Goal: Task Accomplishment & Management: Manage account settings

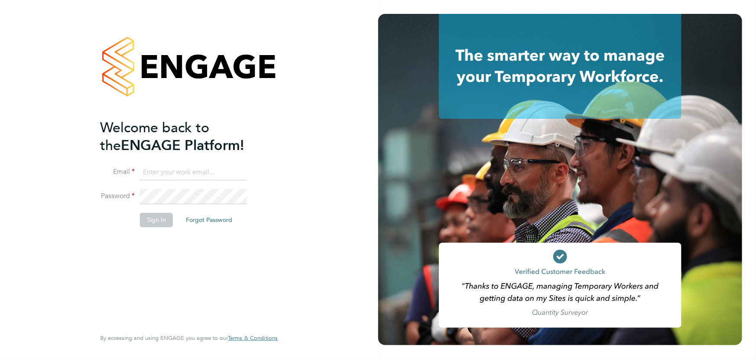
type input "jane.weitzman@mclarenresourcing.co.uk"
click at [159, 220] on button "Sign In" at bounding box center [156, 220] width 33 height 14
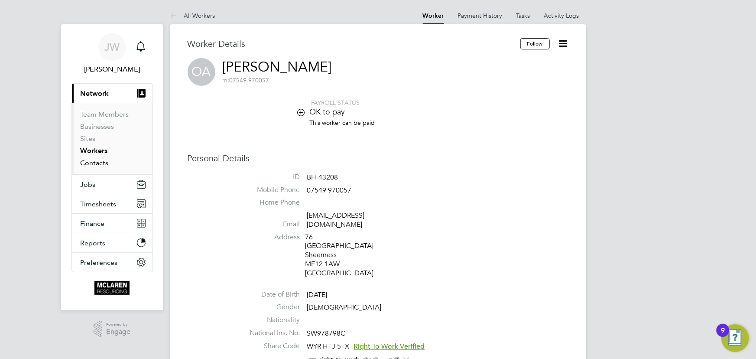
click at [103, 162] on link "Contacts" at bounding box center [95, 163] width 28 height 8
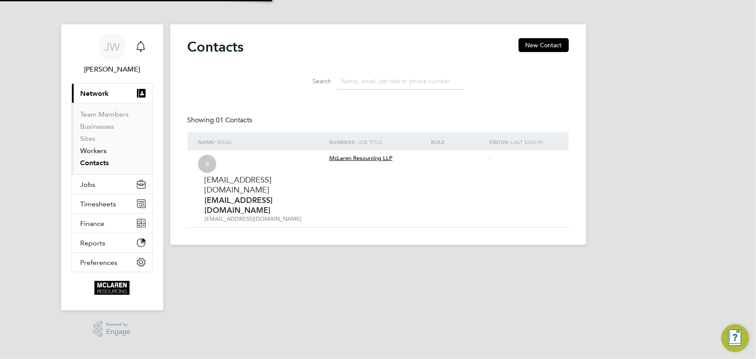
click at [98, 152] on link "Workers" at bounding box center [94, 150] width 26 height 8
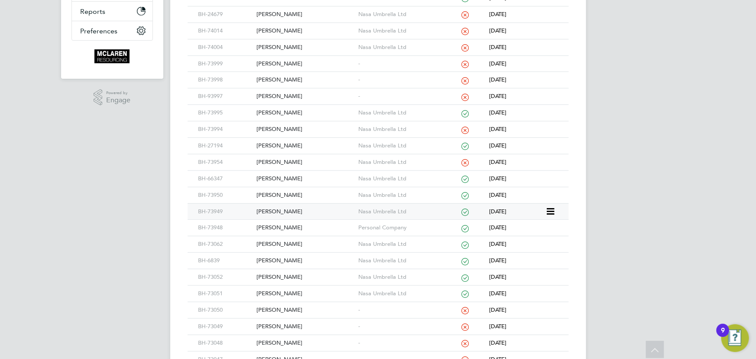
scroll to position [236, 0]
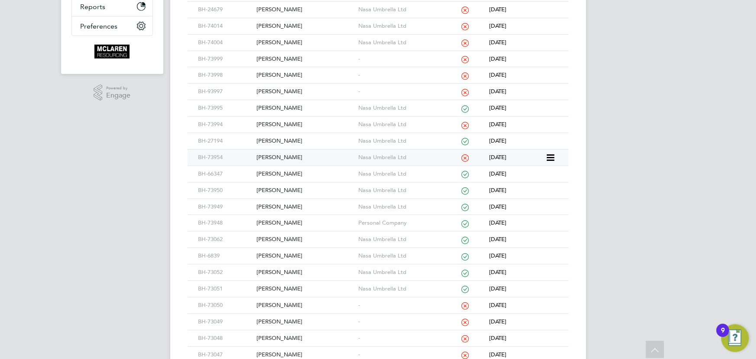
click at [291, 154] on div "[PERSON_NAME]" at bounding box center [305, 157] width 102 height 16
click at [271, 123] on div "[PERSON_NAME]" at bounding box center [305, 125] width 102 height 16
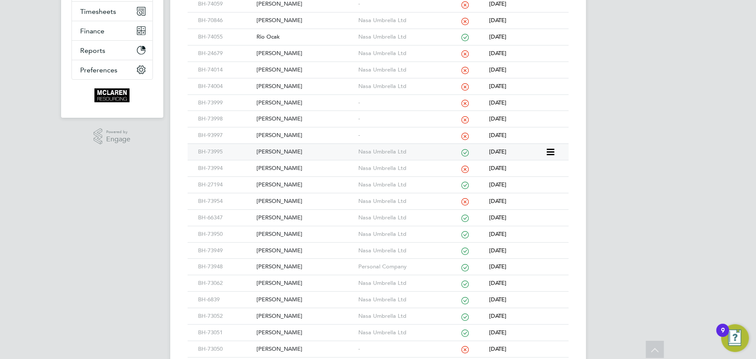
scroll to position [157, 0]
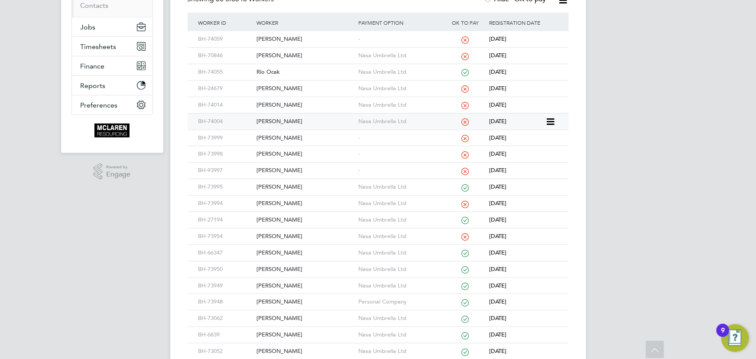
click at [287, 121] on div "[PERSON_NAME]" at bounding box center [305, 121] width 102 height 16
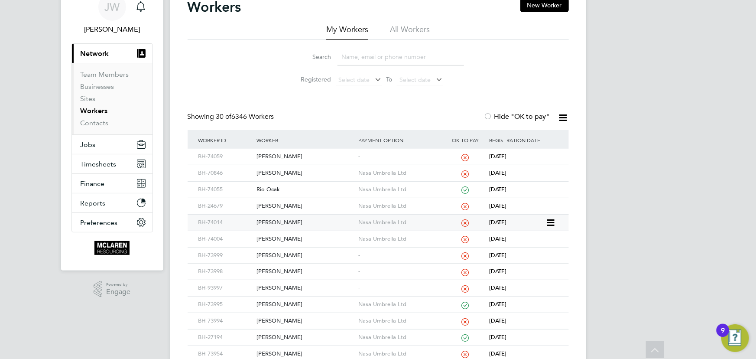
scroll to position [39, 0]
click at [277, 158] on div "[PERSON_NAME]" at bounding box center [305, 157] width 102 height 16
click at [346, 58] on input at bounding box center [400, 57] width 126 height 17
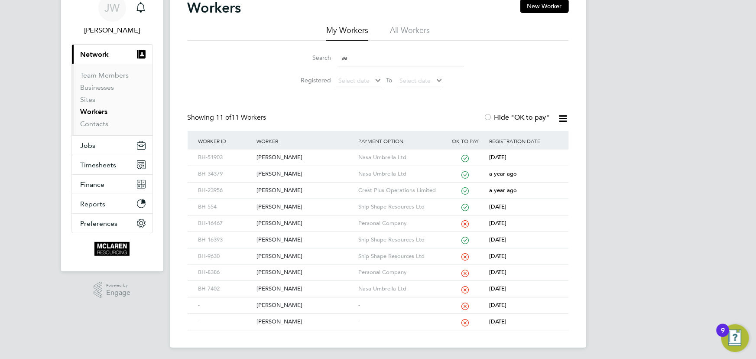
type input "s"
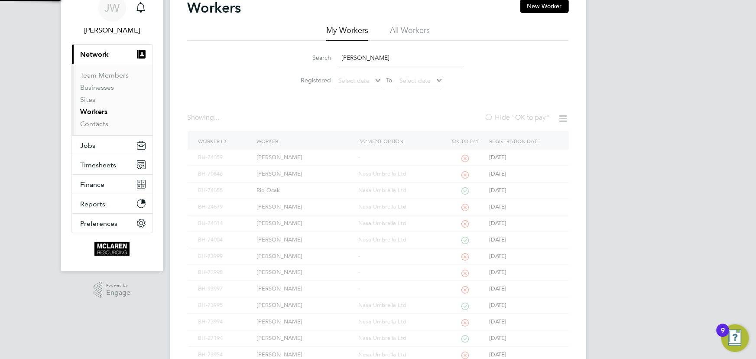
scroll to position [0, 0]
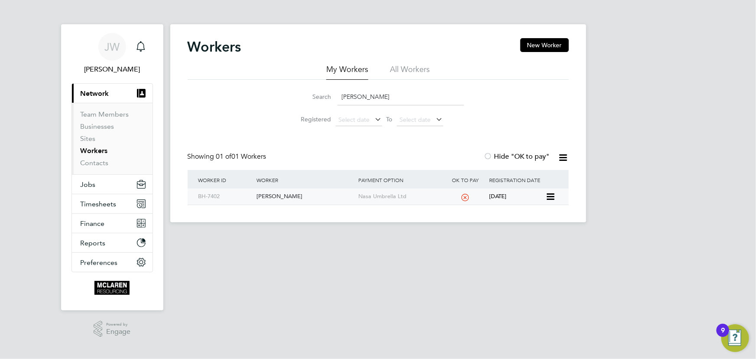
type input "burdzy"
click at [285, 195] on div "Sebastian Burdzy" at bounding box center [305, 196] width 102 height 16
click at [94, 163] on link "Contacts" at bounding box center [95, 163] width 28 height 8
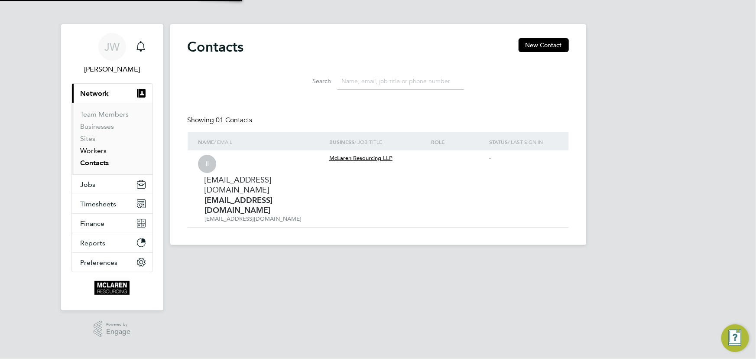
click at [91, 152] on link "Workers" at bounding box center [94, 150] width 26 height 8
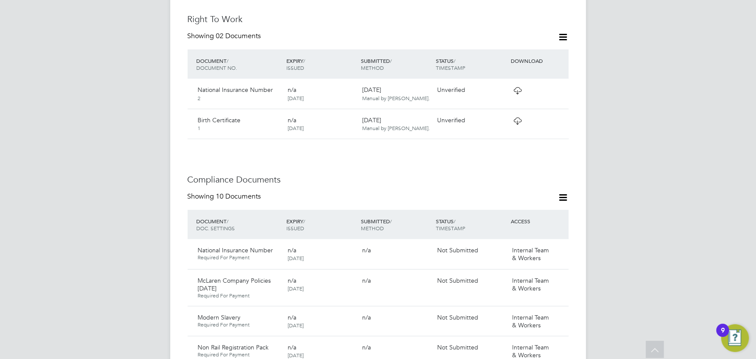
scroll to position [275, 0]
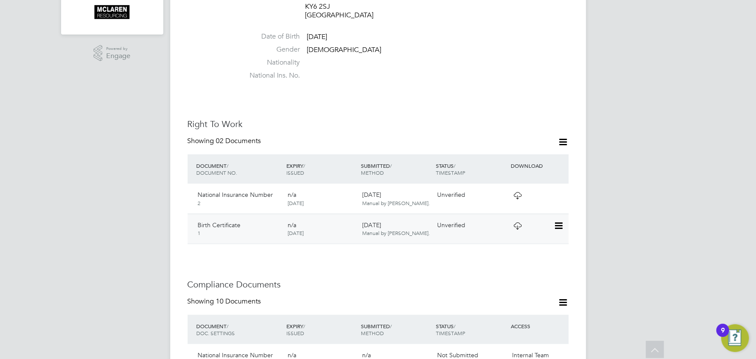
click at [557, 220] on icon at bounding box center [558, 225] width 9 height 10
click at [517, 266] on li "View Details" at bounding box center [530, 260] width 64 height 12
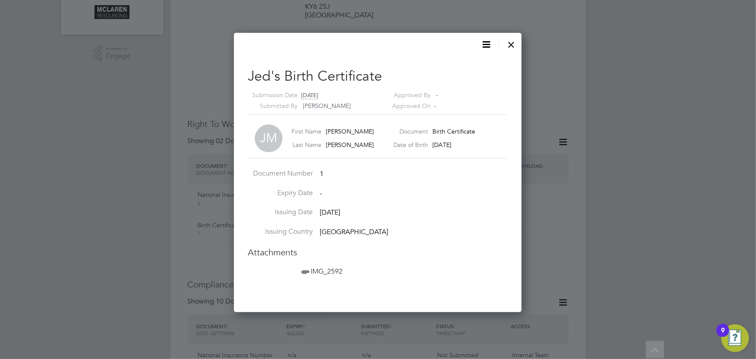
scroll to position [279, 288]
click at [342, 269] on span "IMG_2592" at bounding box center [321, 271] width 43 height 9
click at [513, 47] on div at bounding box center [512, 43] width 16 height 16
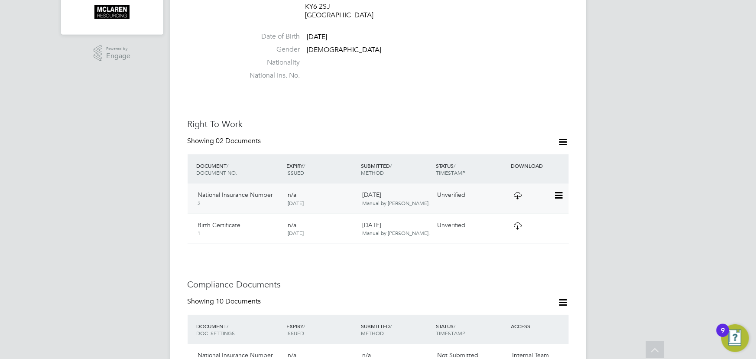
click at [558, 190] on icon at bounding box center [558, 195] width 9 height 10
click at [522, 227] on li "View Details" at bounding box center [530, 230] width 64 height 12
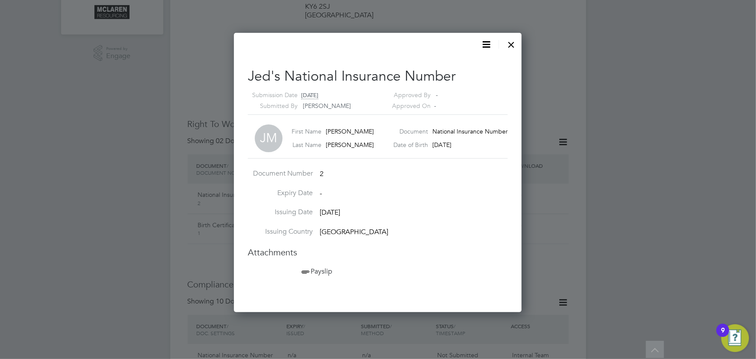
click at [308, 276] on icon at bounding box center [305, 271] width 11 height 11
click at [508, 39] on div at bounding box center [512, 43] width 16 height 16
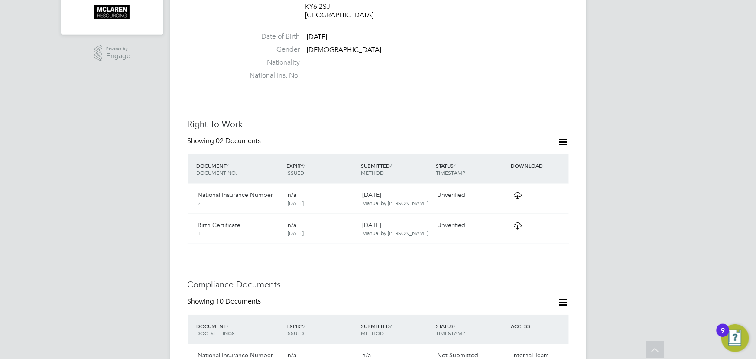
drag, startPoint x: 557, startPoint y: 165, endPoint x: 582, endPoint y: 178, distance: 28.1
click at [568, 190] on icon at bounding box center [572, 195] width 9 height 10
click at [511, 192] on li "Verify Document" at bounding box center [530, 189] width 64 height 12
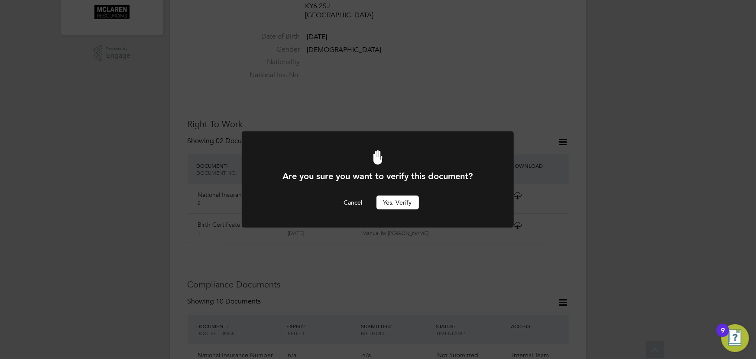
scroll to position [0, 0]
drag, startPoint x: 408, startPoint y: 201, endPoint x: 636, endPoint y: 176, distance: 229.1
click at [410, 201] on button "Yes, verify" at bounding box center [397, 202] width 42 height 14
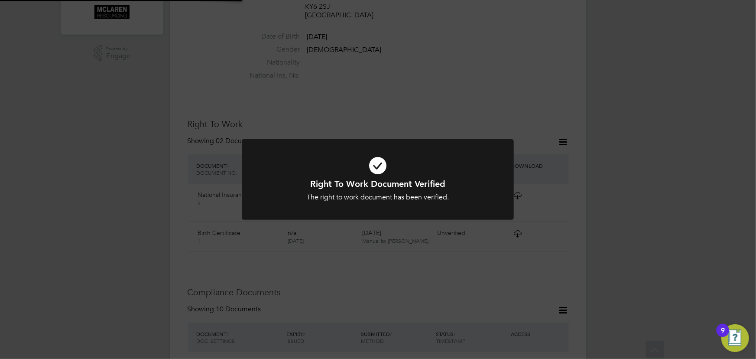
click at [656, 167] on div "Right To Work Document Verified The right to work document has been verified. C…" at bounding box center [378, 179] width 756 height 359
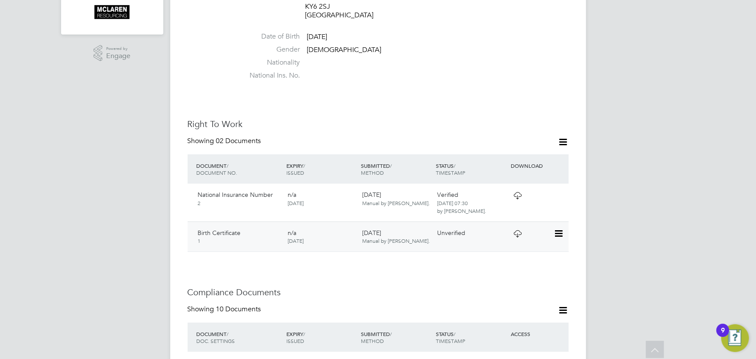
click at [554, 228] on icon at bounding box center [558, 233] width 9 height 10
click at [508, 225] on li "Verify Document" at bounding box center [530, 227] width 64 height 12
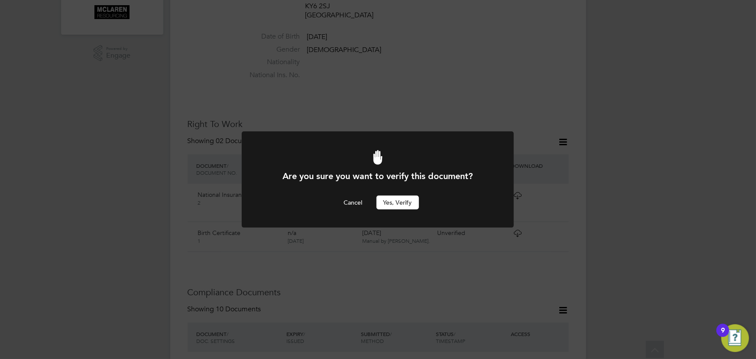
scroll to position [0, 0]
click at [408, 196] on button "Yes, verify" at bounding box center [397, 202] width 42 height 14
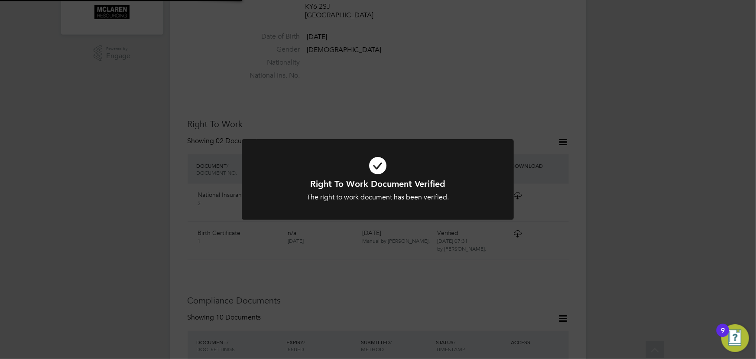
click at [572, 204] on div "Right To Work Document Verified The right to work document has been verified. C…" at bounding box center [378, 179] width 756 height 359
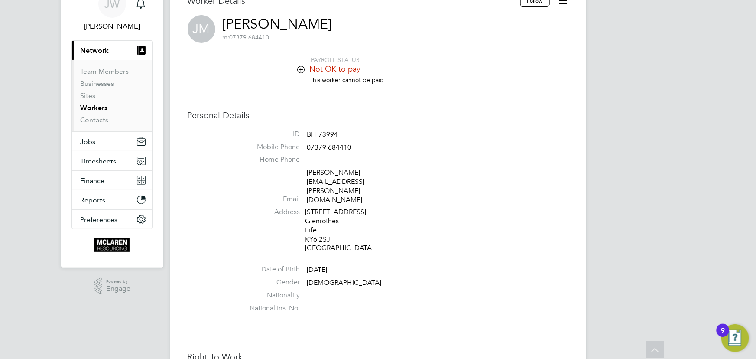
scroll to position [0, 0]
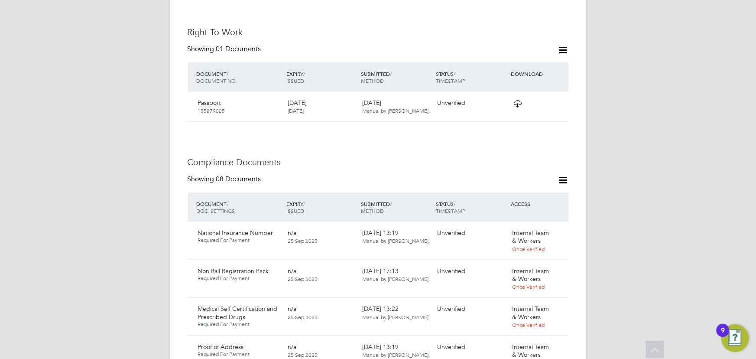
scroll to position [275, 0]
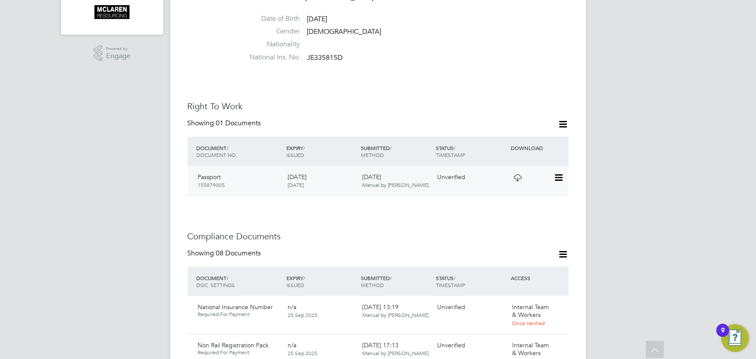
click at [560, 172] on icon at bounding box center [558, 177] width 9 height 10
click at [506, 233] on li "View Details" at bounding box center [530, 230] width 64 height 12
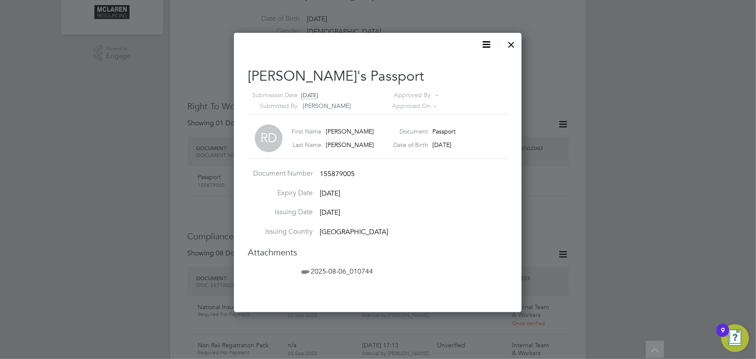
scroll to position [279, 288]
click at [372, 270] on span "2025-08-06_010744" at bounding box center [336, 271] width 73 height 9
click at [514, 45] on div at bounding box center [512, 43] width 16 height 16
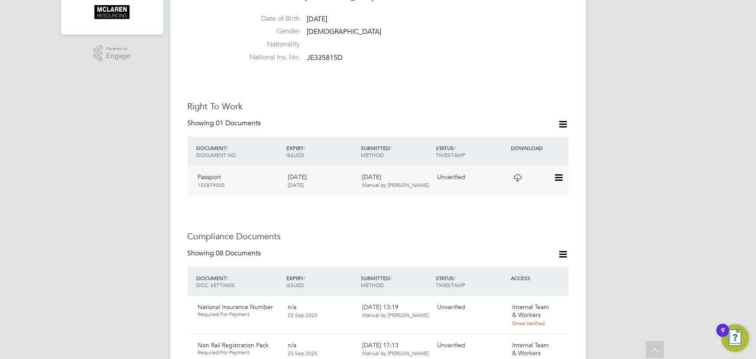
click at [561, 172] on icon at bounding box center [558, 177] width 9 height 10
click at [514, 190] on li "Verify Document" at bounding box center [530, 189] width 64 height 12
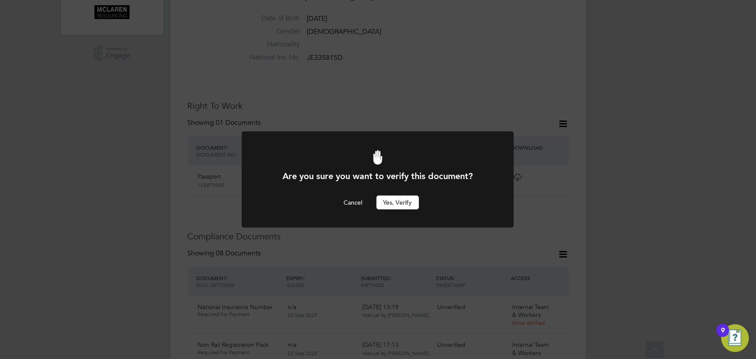
scroll to position [0, 0]
click at [400, 201] on button "Yes, verify" at bounding box center [397, 202] width 42 height 14
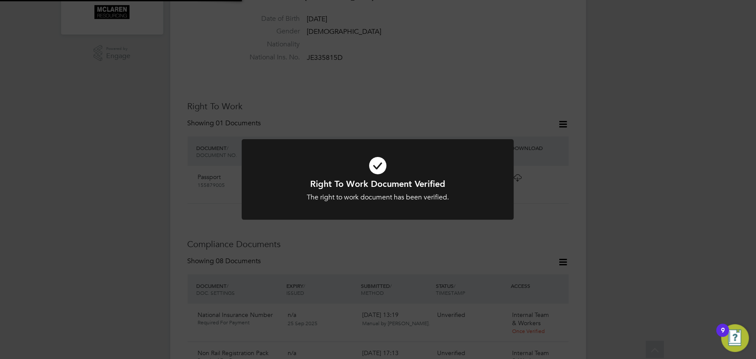
click at [651, 179] on div "Right To Work Document Verified The right to work document has been verified. C…" at bounding box center [378, 179] width 756 height 359
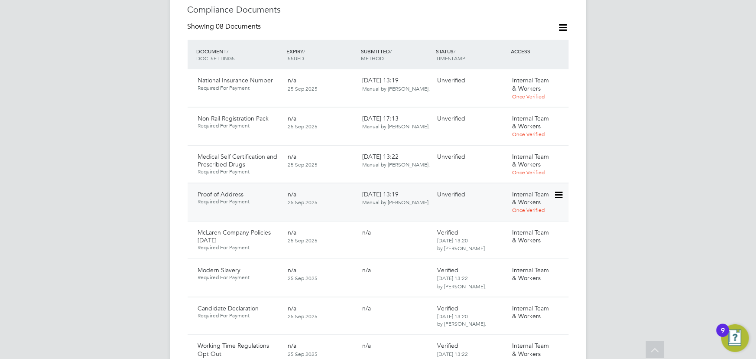
scroll to position [511, 0]
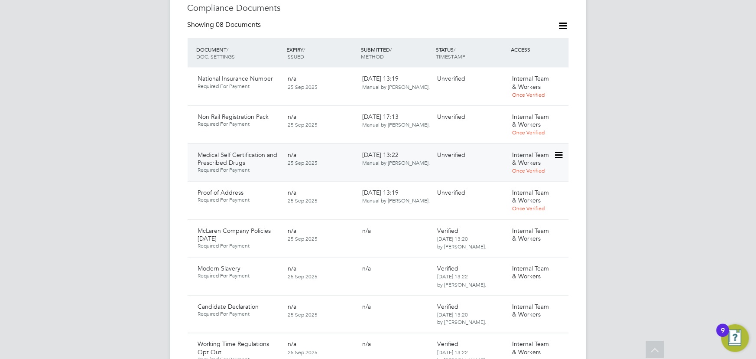
click at [558, 150] on icon at bounding box center [558, 155] width 9 height 10
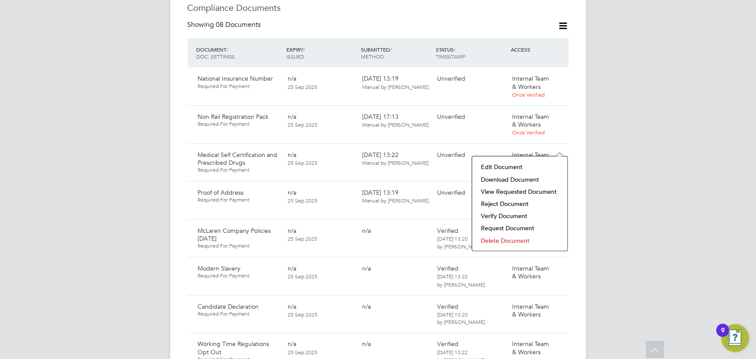
click at [522, 179] on li "Download Document" at bounding box center [519, 179] width 87 height 12
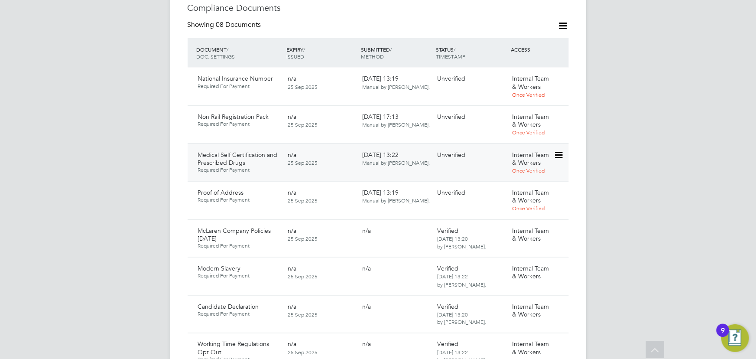
click at [562, 150] on icon at bounding box center [558, 155] width 9 height 10
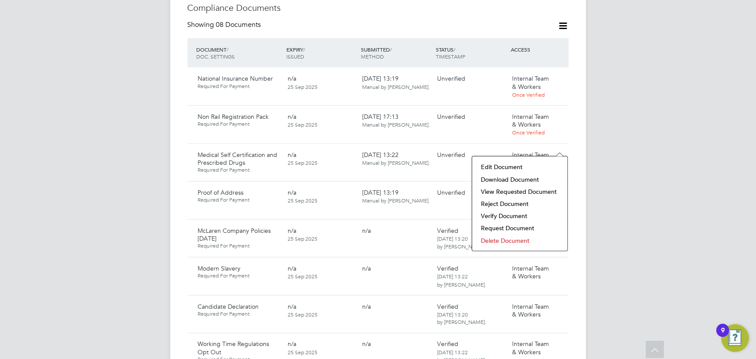
click at [498, 217] on li "Verify Document" at bounding box center [519, 216] width 87 height 12
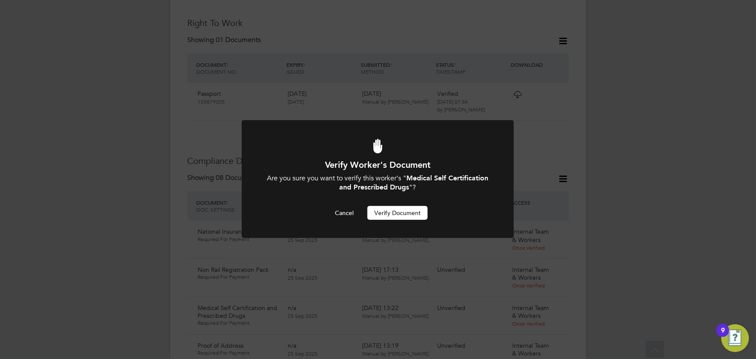
scroll to position [0, 0]
click at [401, 216] on button "Verify Document" at bounding box center [397, 213] width 60 height 14
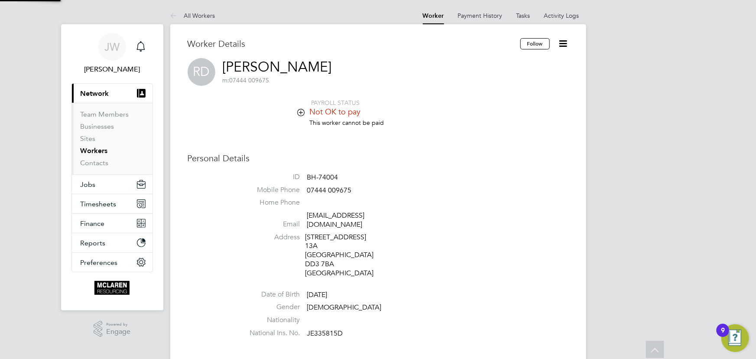
scroll to position [359, 0]
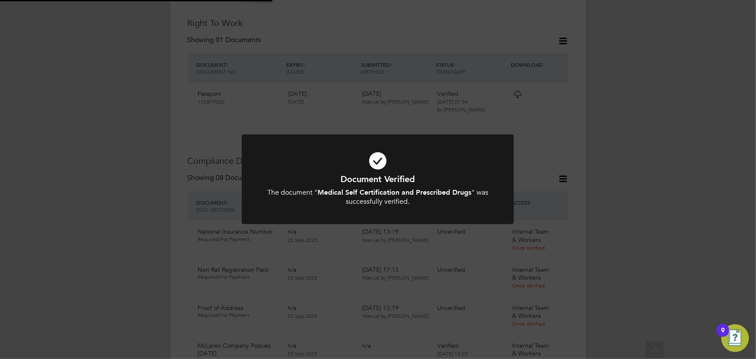
click at [646, 167] on div "Document Verified The document " Medical Self Certification and Prescribed Drug…" at bounding box center [378, 179] width 756 height 359
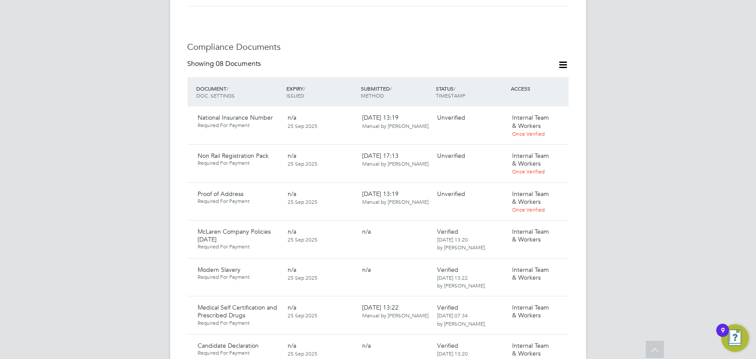
scroll to position [476, 0]
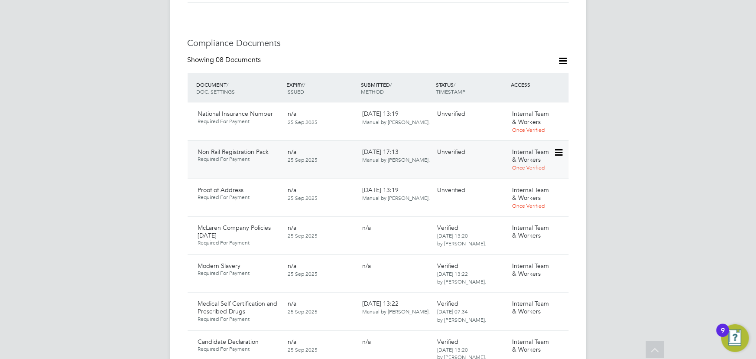
click at [560, 147] on icon at bounding box center [558, 152] width 9 height 10
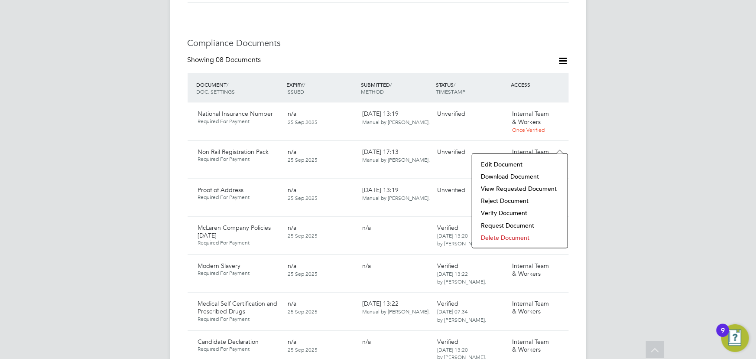
click at [516, 177] on li "Download Document" at bounding box center [519, 176] width 87 height 12
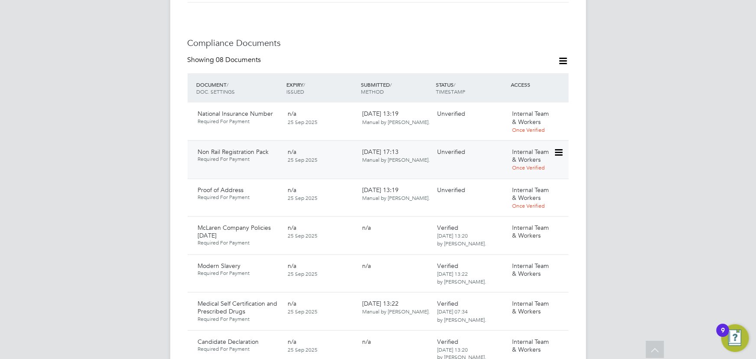
click at [557, 147] on icon at bounding box center [558, 152] width 9 height 10
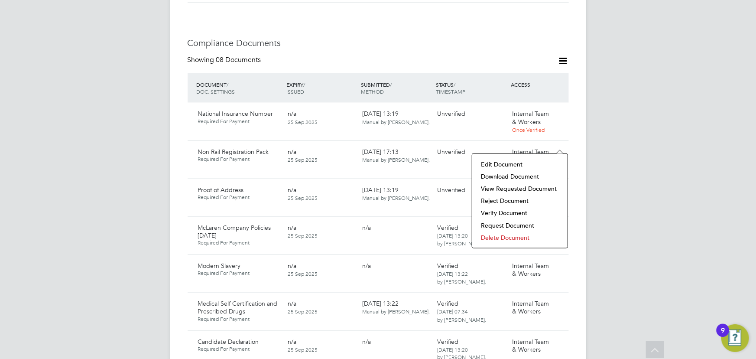
click at [504, 216] on li "Verify Document" at bounding box center [519, 213] width 87 height 12
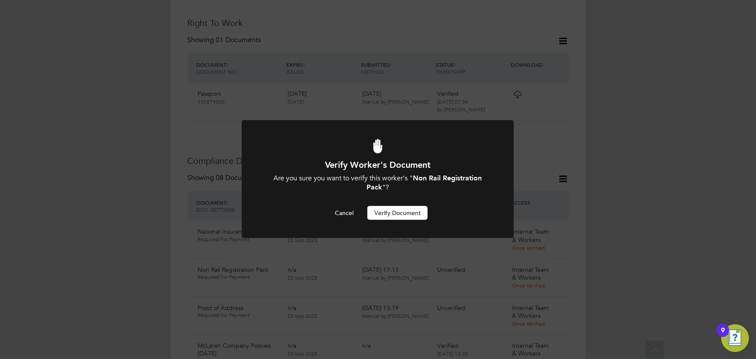
scroll to position [0, 0]
click at [412, 213] on button "Verify Document" at bounding box center [397, 213] width 60 height 14
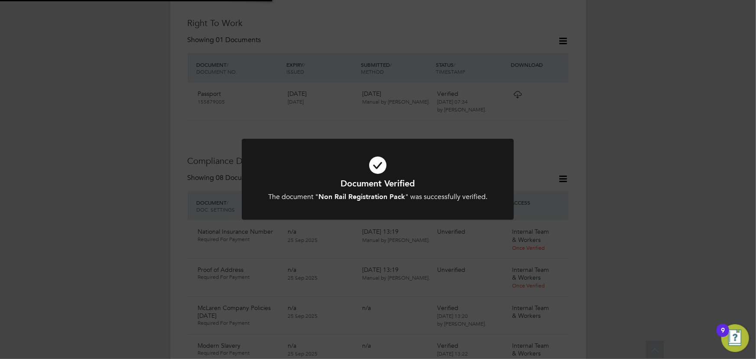
click at [634, 171] on div "Document Verified The document " Non Rail Registration Pack " was successfully …" at bounding box center [378, 179] width 756 height 359
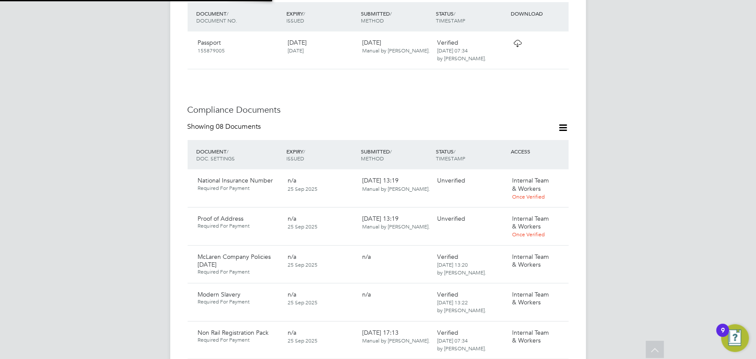
scroll to position [476, 0]
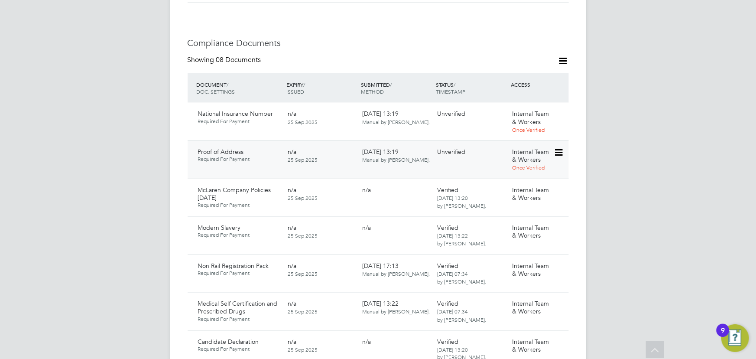
click at [559, 147] on icon at bounding box center [558, 152] width 9 height 10
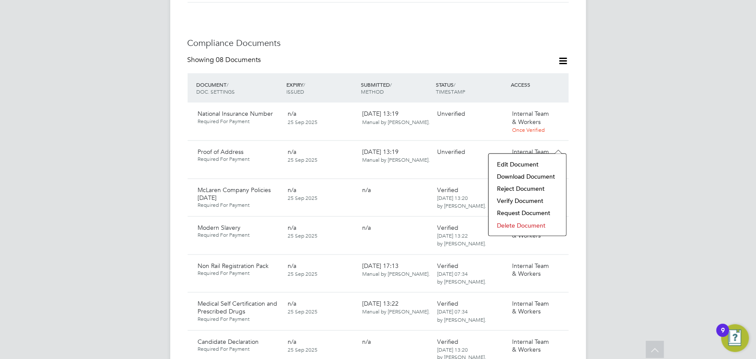
click at [535, 176] on li "Download Document" at bounding box center [527, 176] width 69 height 12
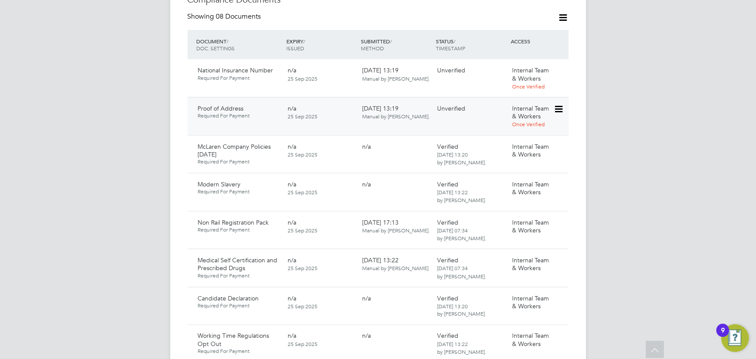
scroll to position [398, 0]
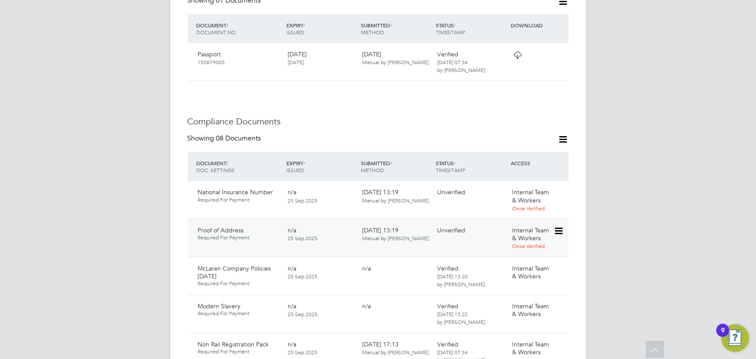
drag, startPoint x: 564, startPoint y: 223, endPoint x: 554, endPoint y: 240, distance: 20.2
click at [568, 226] on icon at bounding box center [572, 231] width 9 height 10
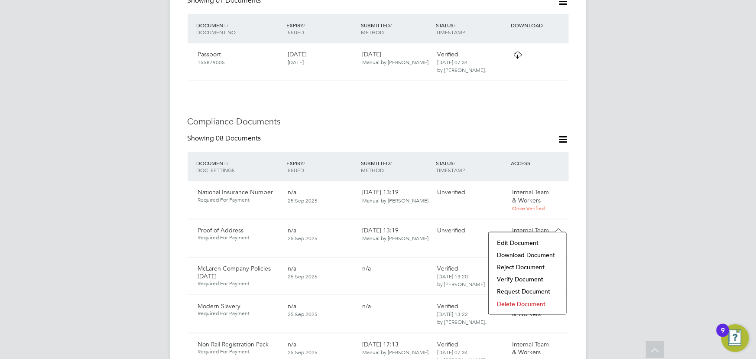
click at [514, 275] on li "Verify Document" at bounding box center [527, 279] width 69 height 12
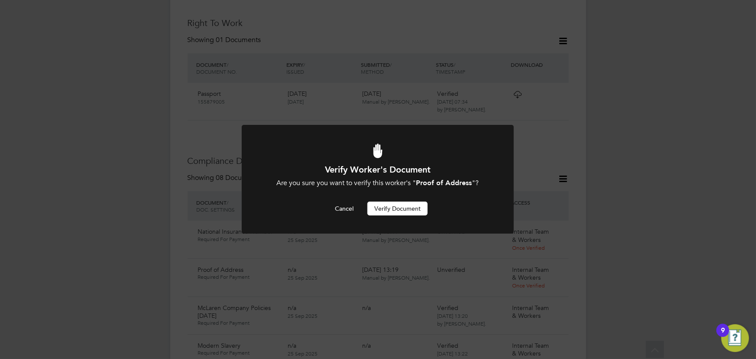
scroll to position [0, 0]
click at [408, 213] on button "Verify Document" at bounding box center [397, 208] width 60 height 14
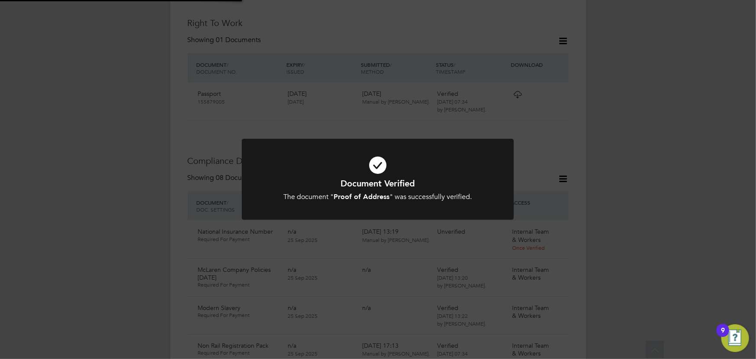
click at [687, 251] on div "Document Verified The document " Proof of Address " was successfully verified. …" at bounding box center [378, 179] width 756 height 359
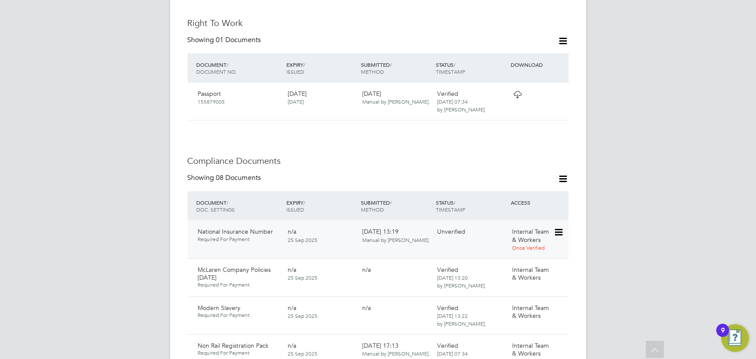
click at [559, 227] on icon at bounding box center [558, 232] width 9 height 10
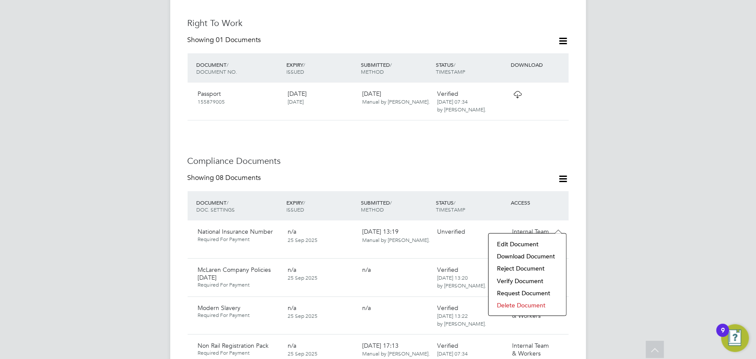
click at [511, 255] on li "Download Document" at bounding box center [527, 256] width 69 height 12
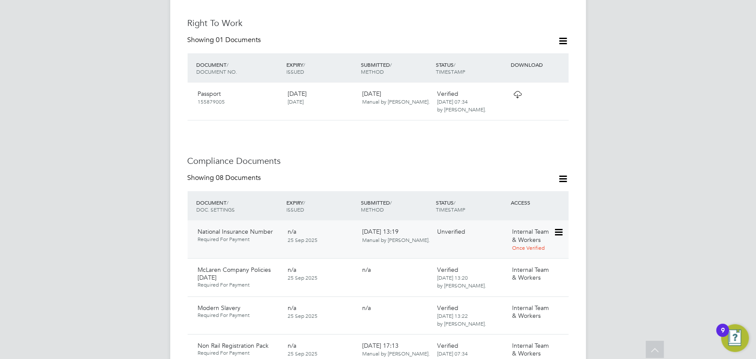
click at [558, 227] on icon at bounding box center [558, 232] width 9 height 10
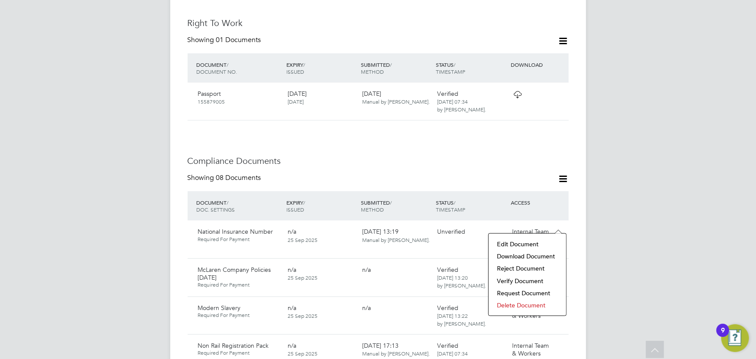
click at [507, 283] on li "Verify Document" at bounding box center [527, 281] width 69 height 12
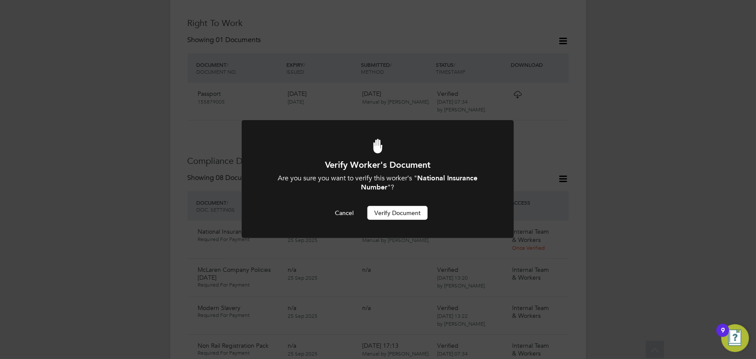
scroll to position [0, 0]
click at [392, 214] on button "Verify Document" at bounding box center [397, 213] width 60 height 14
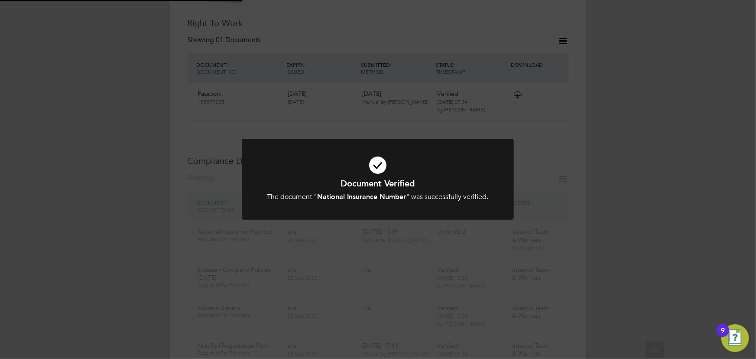
click at [676, 236] on div "Document Verified The document " National Insurance Number " was successfully v…" at bounding box center [378, 179] width 756 height 359
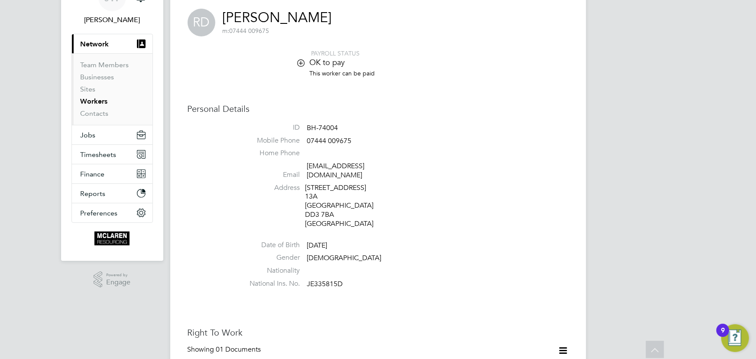
scroll to position [0, 0]
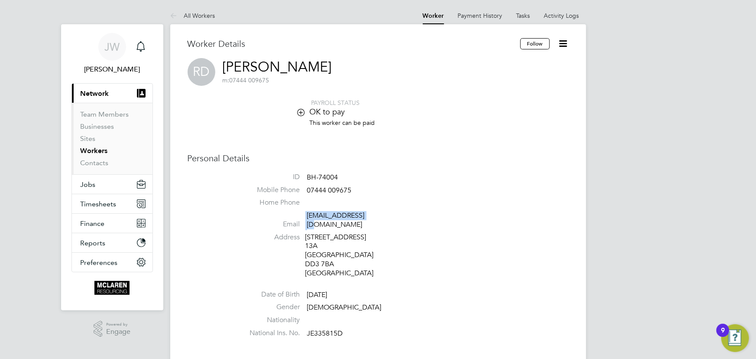
drag, startPoint x: 305, startPoint y: 216, endPoint x: 369, endPoint y: 216, distance: 63.7
click at [369, 216] on li "Email rgd03@hotmail.com" at bounding box center [404, 221] width 329 height 21
copy li "rgd03@hotmail.com"
click at [92, 162] on link "Contacts" at bounding box center [95, 163] width 28 height 8
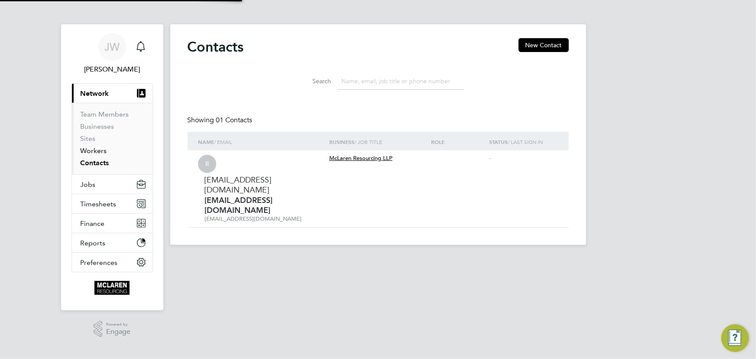
click at [95, 151] on link "Workers" at bounding box center [94, 150] width 26 height 8
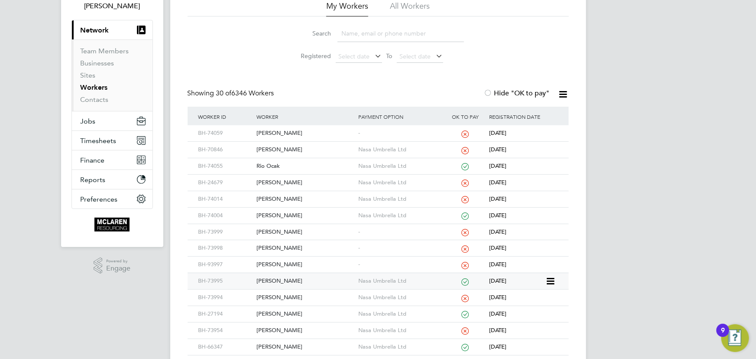
scroll to position [118, 0]
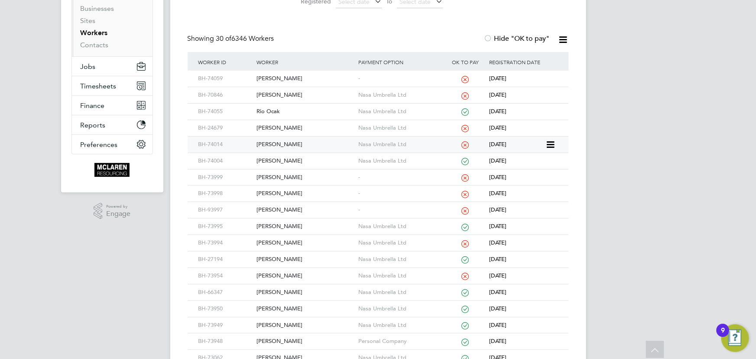
click at [274, 143] on div "Daniel Mcneill" at bounding box center [305, 144] width 102 height 16
click at [275, 123] on div "Sami Imam" at bounding box center [305, 128] width 102 height 16
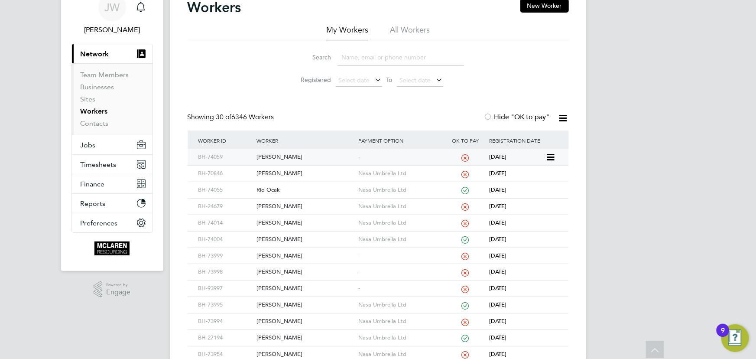
scroll to position [39, 0]
click at [284, 169] on div "[PERSON_NAME]" at bounding box center [305, 174] width 102 height 16
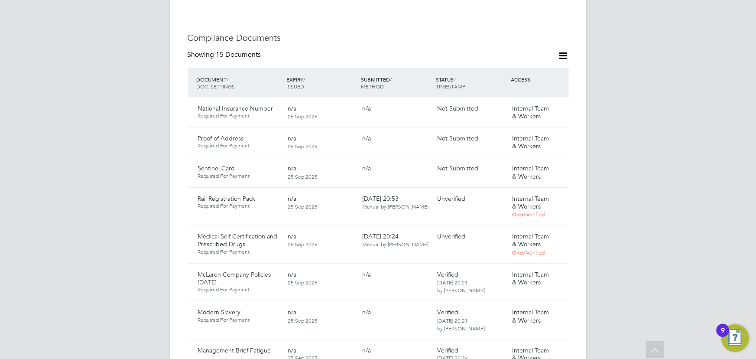
scroll to position [472, 0]
click at [562, 194] on icon at bounding box center [558, 199] width 9 height 10
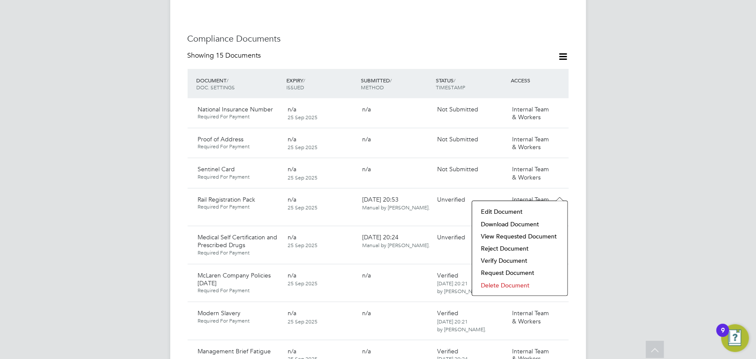
click at [636, 214] on div "[PERSON_NAME] Notifications Applications: Current page: Network Team Members Bu…" at bounding box center [378, 291] width 756 height 1527
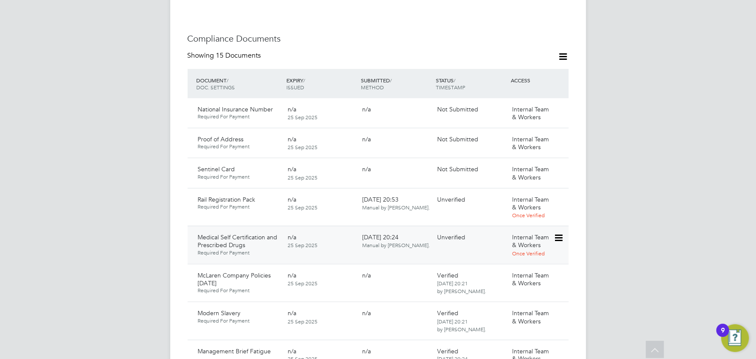
click at [558, 233] on icon at bounding box center [558, 238] width 9 height 10
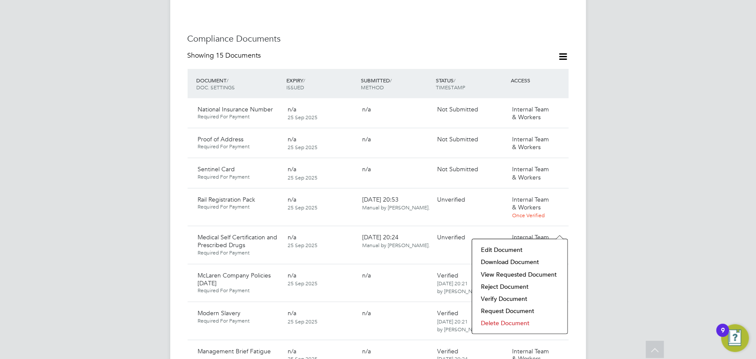
click at [531, 262] on li "Download Document" at bounding box center [519, 262] width 87 height 12
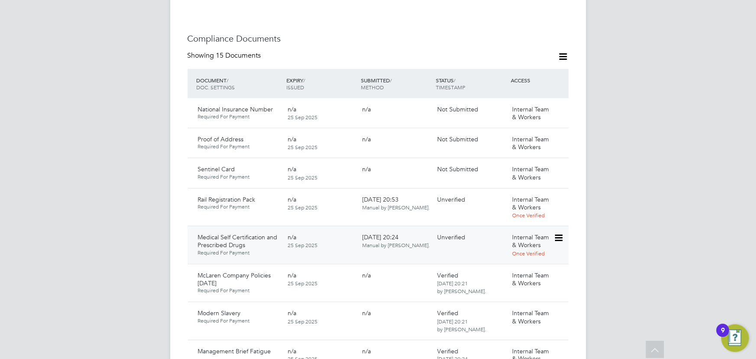
click at [558, 233] on icon at bounding box center [558, 238] width 9 height 10
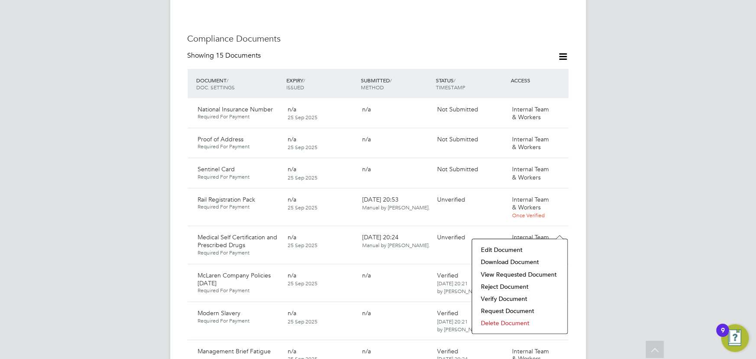
click at [511, 295] on li "Verify Document" at bounding box center [519, 298] width 87 height 12
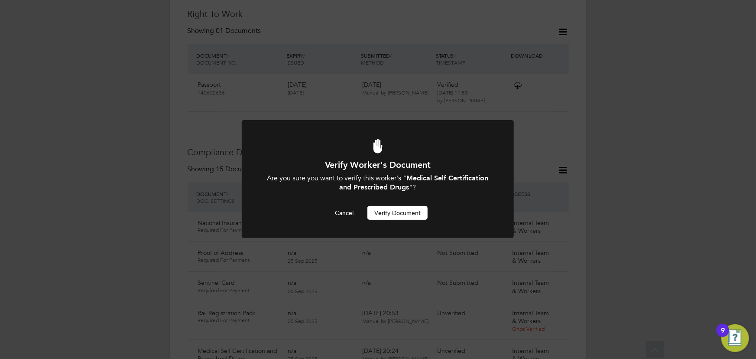
scroll to position [0, 0]
click at [407, 215] on button "Verify Document" at bounding box center [397, 213] width 60 height 14
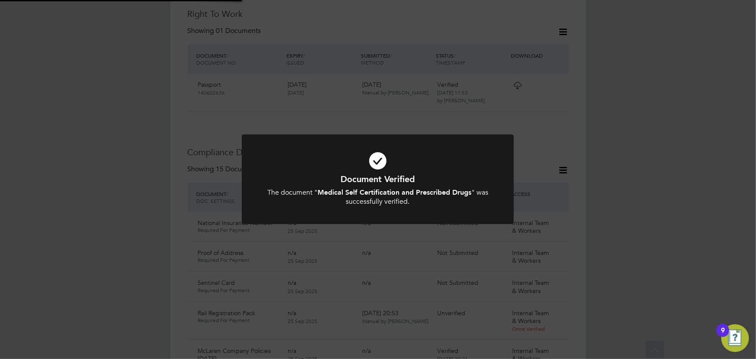
click at [641, 229] on div "Document Verified The document " Medical Self Certification and Prescribed Drug…" at bounding box center [378, 179] width 756 height 359
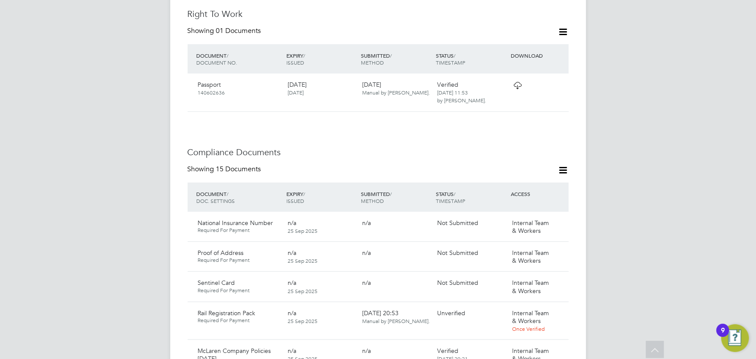
scroll to position [476, 0]
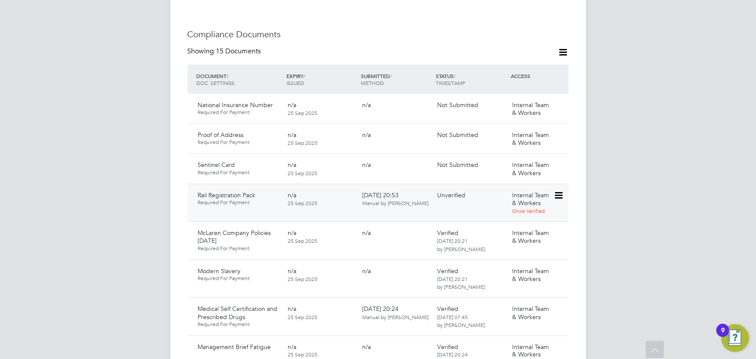
click at [554, 190] on icon at bounding box center [558, 195] width 9 height 10
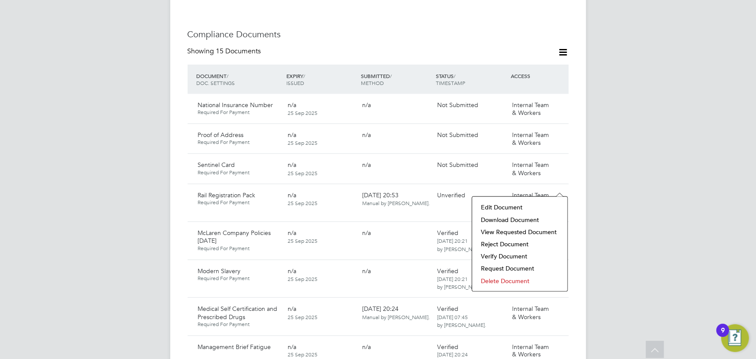
click at [515, 223] on li "Download Document" at bounding box center [519, 220] width 87 height 12
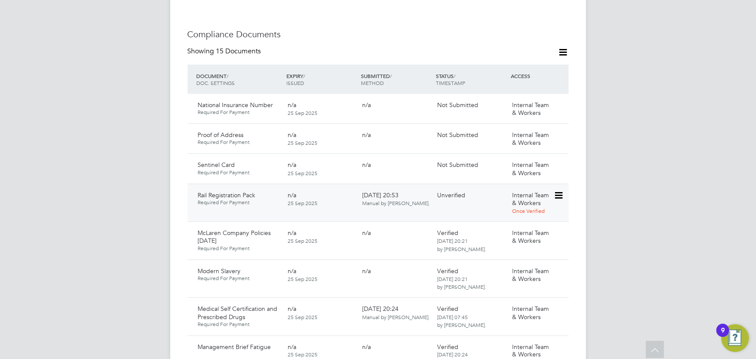
click at [560, 190] on icon at bounding box center [558, 195] width 9 height 10
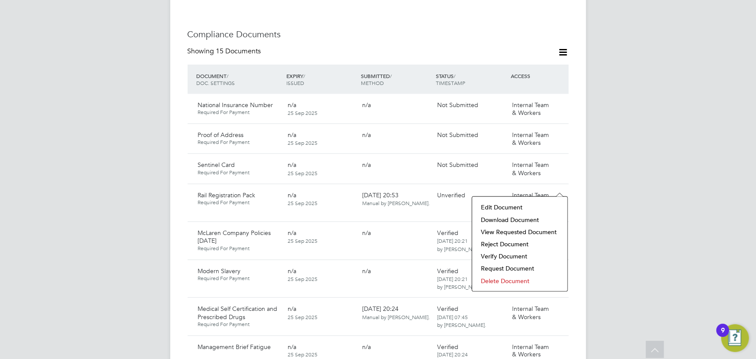
click at [498, 258] on li "Verify Document" at bounding box center [519, 256] width 87 height 12
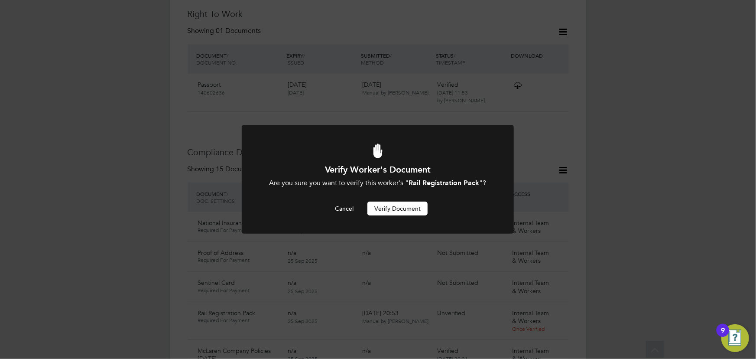
click at [403, 209] on button "Verify Document" at bounding box center [397, 208] width 60 height 14
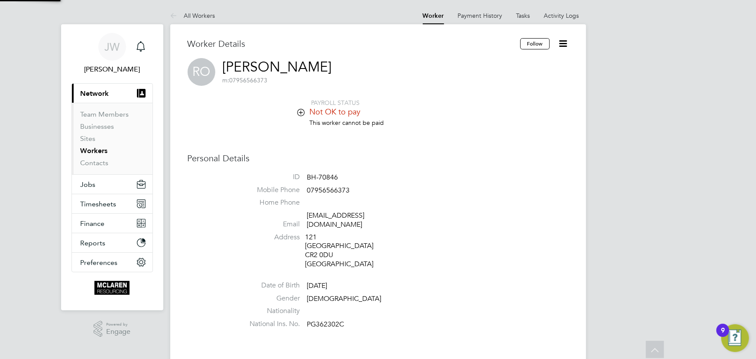
scroll to position [359, 0]
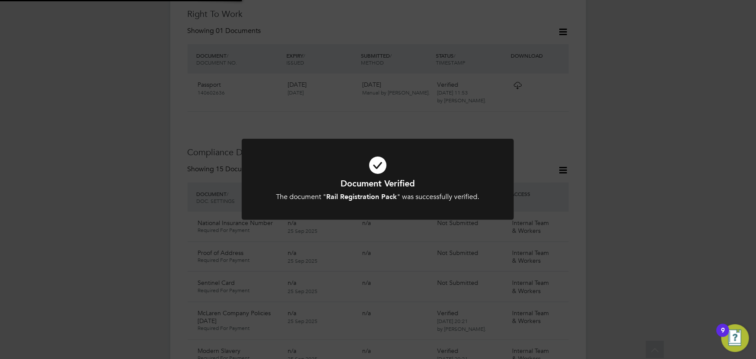
click at [623, 211] on div "Document Verified The document " Rail Registration Pack " was successfully veri…" at bounding box center [378, 179] width 756 height 359
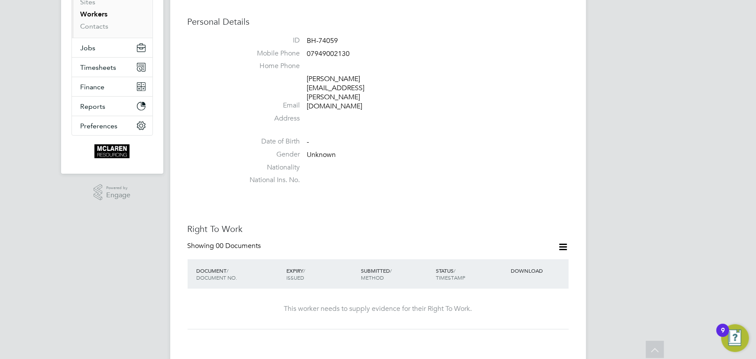
scroll to position [39, 0]
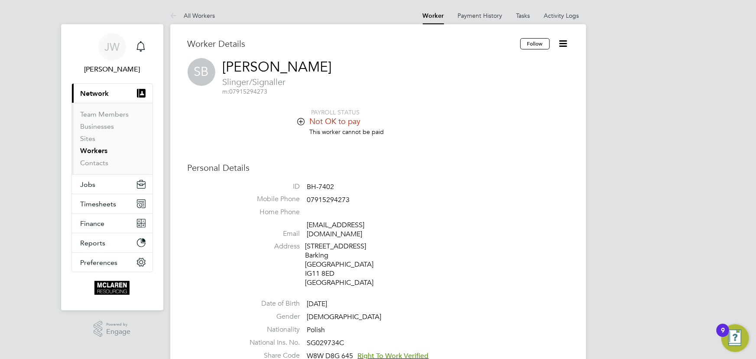
drag, startPoint x: 562, startPoint y: 17, endPoint x: 579, endPoint y: 21, distance: 18.2
click at [562, 17] on link "Activity Logs" at bounding box center [561, 16] width 35 height 8
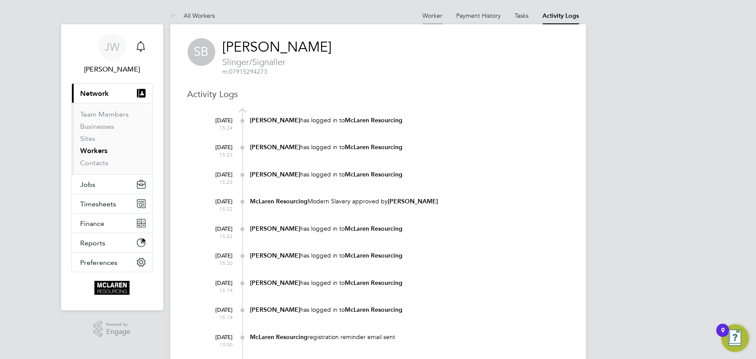
click at [431, 16] on link "Worker" at bounding box center [433, 16] width 20 height 8
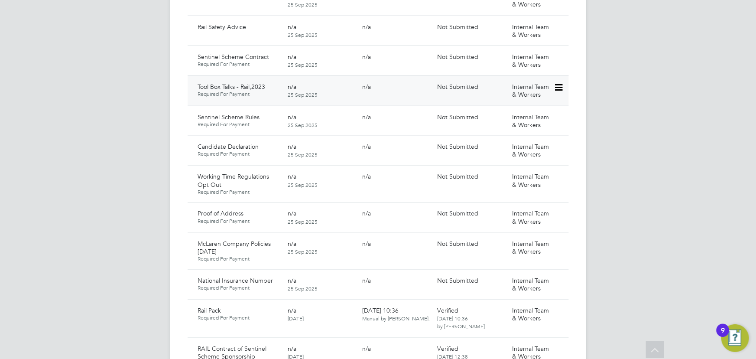
scroll to position [630, 0]
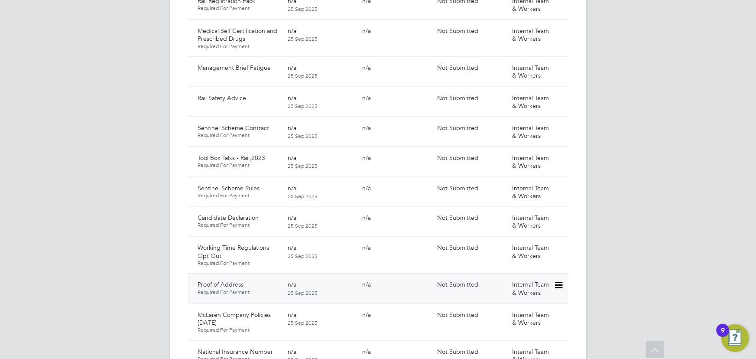
click at [555, 280] on icon at bounding box center [558, 285] width 9 height 10
click at [528, 333] on li "Delete Document" at bounding box center [530, 333] width 64 height 12
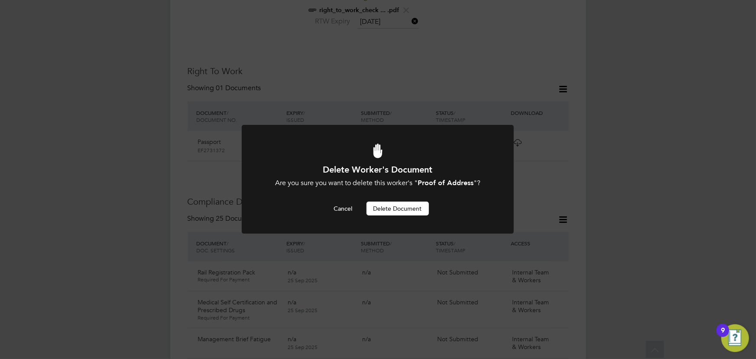
scroll to position [0, 0]
click at [404, 209] on button "Delete Document" at bounding box center [397, 208] width 62 height 14
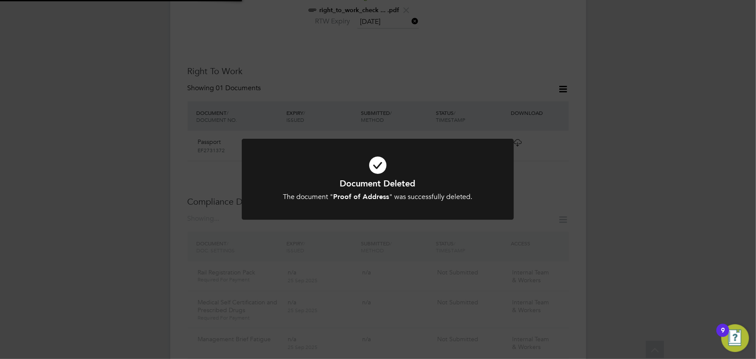
click at [654, 167] on div "Document Deleted The document " Proof of Address " was successfully deleted. Ca…" at bounding box center [378, 179] width 756 height 359
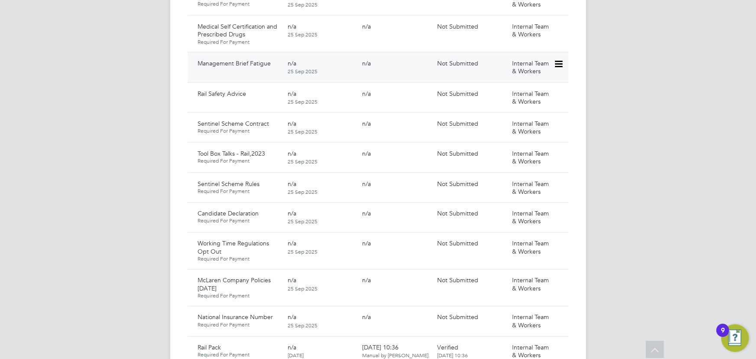
scroll to position [752, 0]
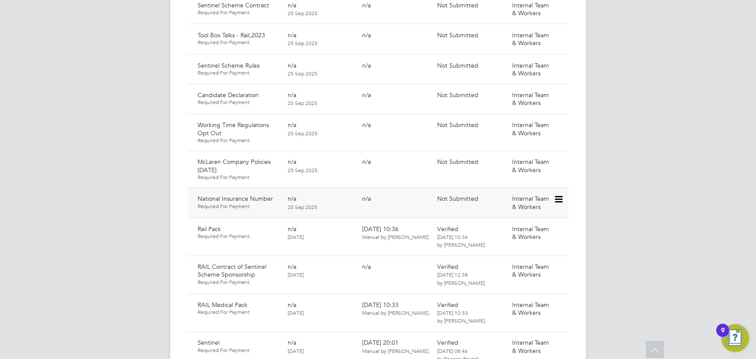
click at [565, 191] on div "National Insurance Number Required For Payment n/a 25 Sep 2025 n/a Not Submitte…" at bounding box center [378, 203] width 381 height 30
click at [560, 194] on icon at bounding box center [558, 199] width 9 height 10
click at [524, 247] on li "Delete Document" at bounding box center [530, 247] width 64 height 12
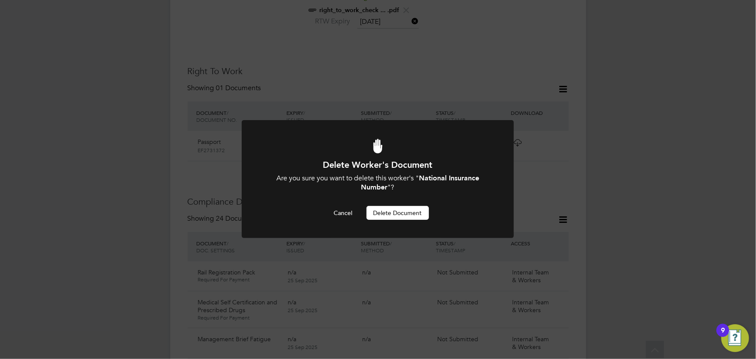
click at [394, 216] on button "Delete Document" at bounding box center [397, 213] width 62 height 14
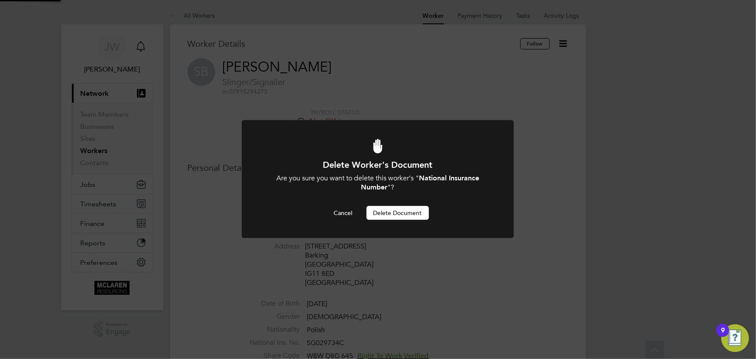
scroll to position [359, 0]
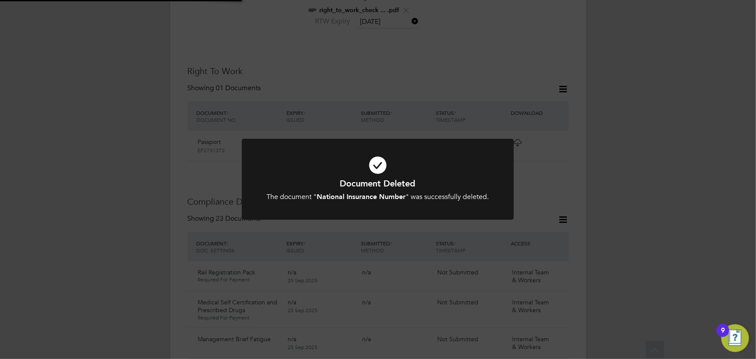
click at [631, 209] on div "Document Deleted The document " National Insurance Number " was successfully de…" at bounding box center [378, 179] width 756 height 359
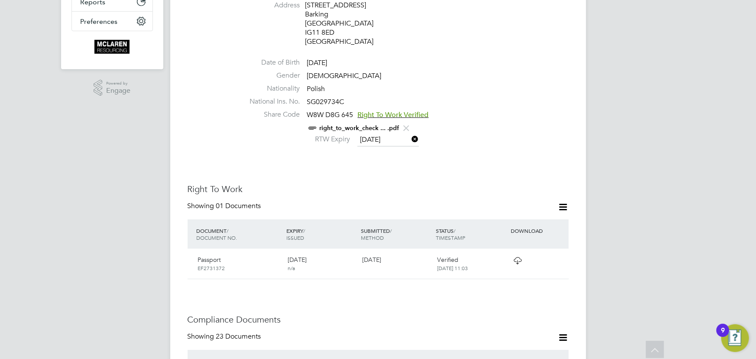
scroll to position [240, 0]
